Goal: Use online tool/utility: Utilize a website feature to perform a specific function

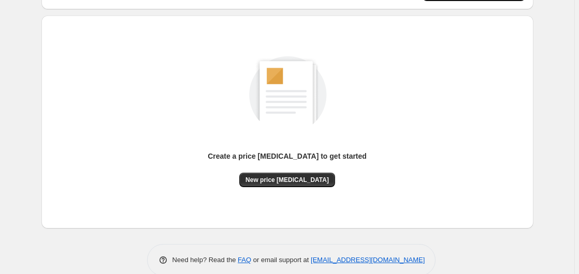
scroll to position [113, 0]
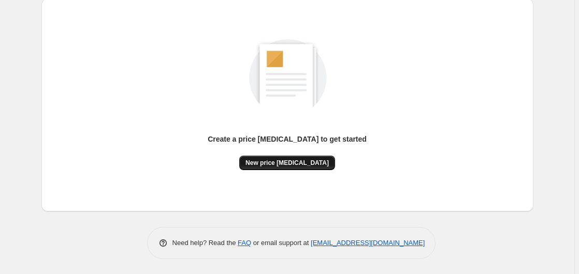
click at [292, 166] on span "New price [MEDICAL_DATA]" at bounding box center [286, 163] width 83 height 8
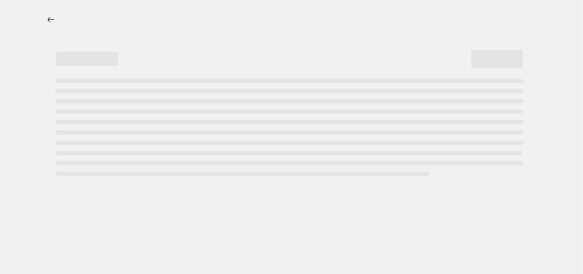
select select "percentage"
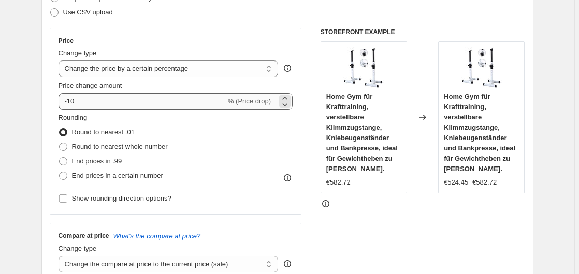
scroll to position [158, 0]
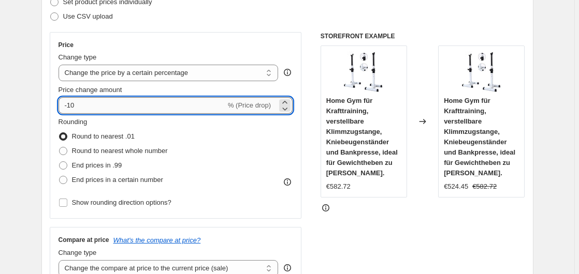
click at [134, 106] on input "-10" at bounding box center [141, 105] width 167 height 17
type input "-1"
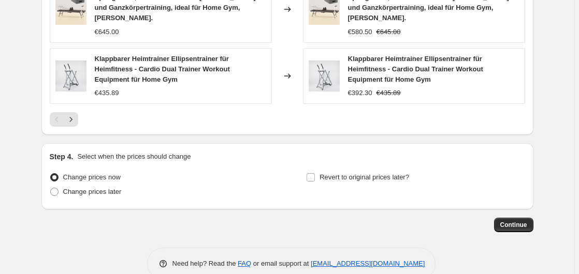
scroll to position [829, 0]
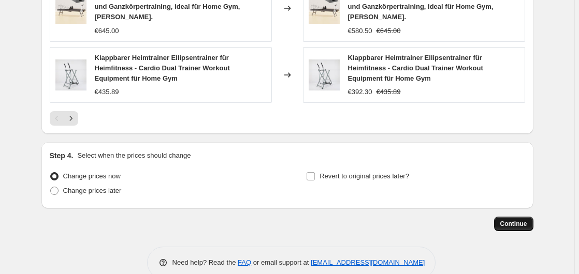
type input "-35"
click at [530, 217] on button "Continue" at bounding box center [513, 224] width 39 height 14
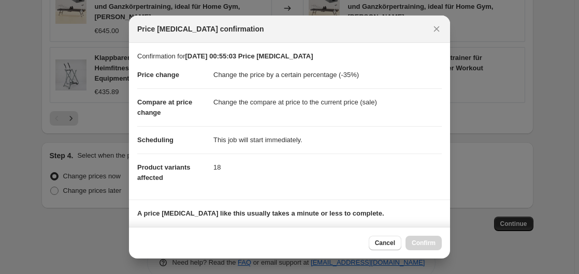
scroll to position [164, 0]
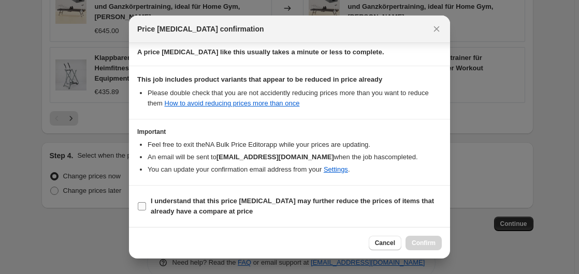
drag, startPoint x: 195, startPoint y: 210, endPoint x: 256, endPoint y: 208, distance: 61.1
click at [195, 210] on b "I understand that this price [MEDICAL_DATA] may further reduce the prices of it…" at bounding box center [292, 206] width 283 height 18
click at [146, 210] on input "I understand that this price [MEDICAL_DATA] may further reduce the prices of it…" at bounding box center [142, 206] width 8 height 8
checkbox input "true"
click at [423, 236] on div "Cancel Confirm" at bounding box center [289, 243] width 321 height 32
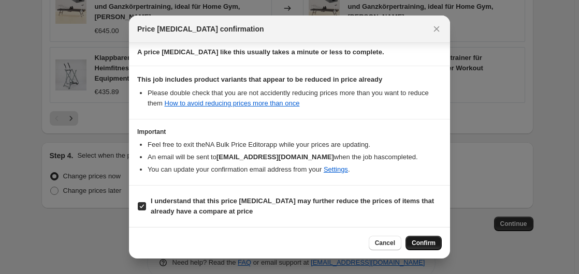
click at [422, 240] on button "Confirm" at bounding box center [423, 243] width 36 height 14
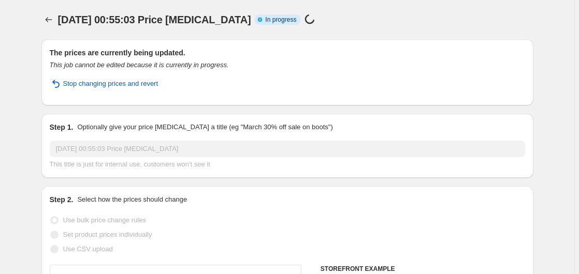
click at [181, 70] on div "The prices are currently being updated. This job cannot be edited because it is…" at bounding box center [287, 73] width 475 height 50
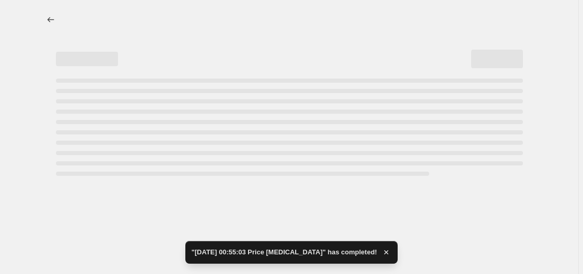
click at [186, 63] on div "Page loading" at bounding box center [289, 59] width 467 height 19
select select "percentage"
